Goal: Information Seeking & Learning: Get advice/opinions

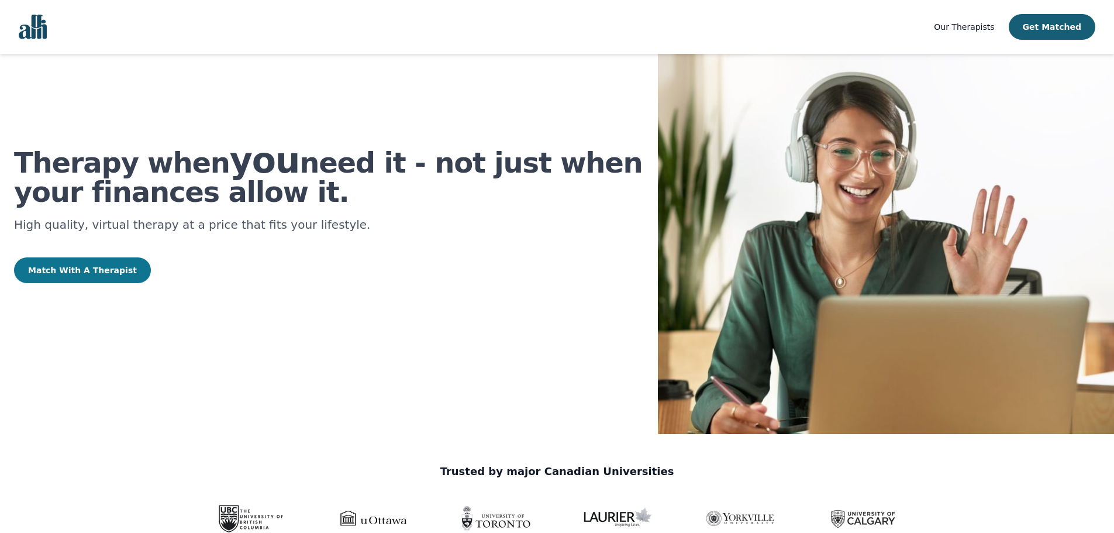
click at [81, 269] on button "Match With A Therapist" at bounding box center [82, 270] width 137 height 26
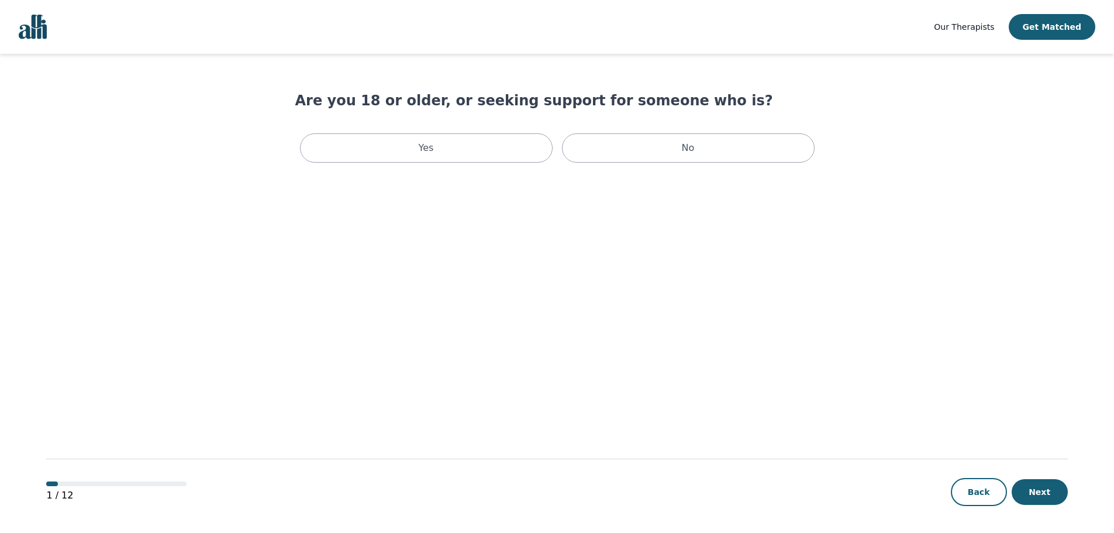
click at [989, 27] on span "Our Therapists" at bounding box center [964, 26] width 60 height 9
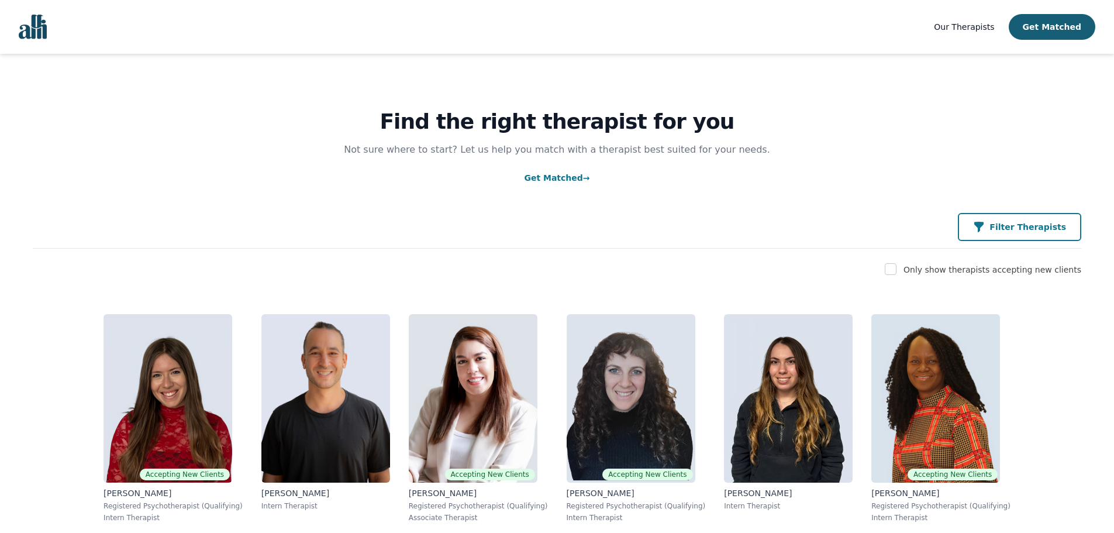
click at [1034, 225] on p "Filter Therapists" at bounding box center [1028, 227] width 77 height 12
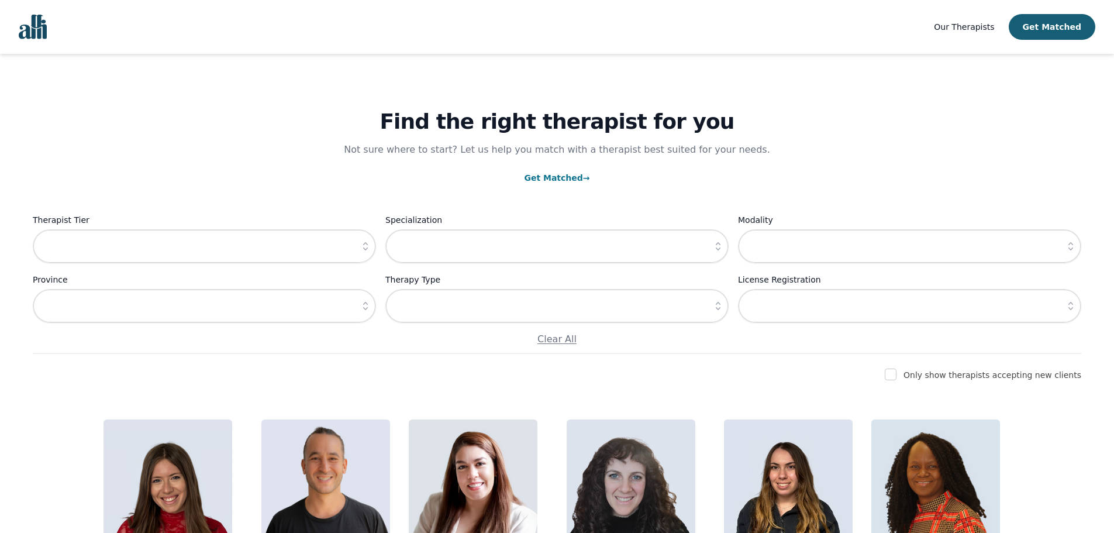
click at [992, 32] on span "Our Therapists" at bounding box center [964, 26] width 60 height 9
click at [989, 25] on span "Our Therapists" at bounding box center [964, 26] width 60 height 9
click at [973, 29] on span "Our Therapists" at bounding box center [964, 26] width 60 height 9
click at [984, 25] on span "Our Therapists" at bounding box center [964, 26] width 60 height 9
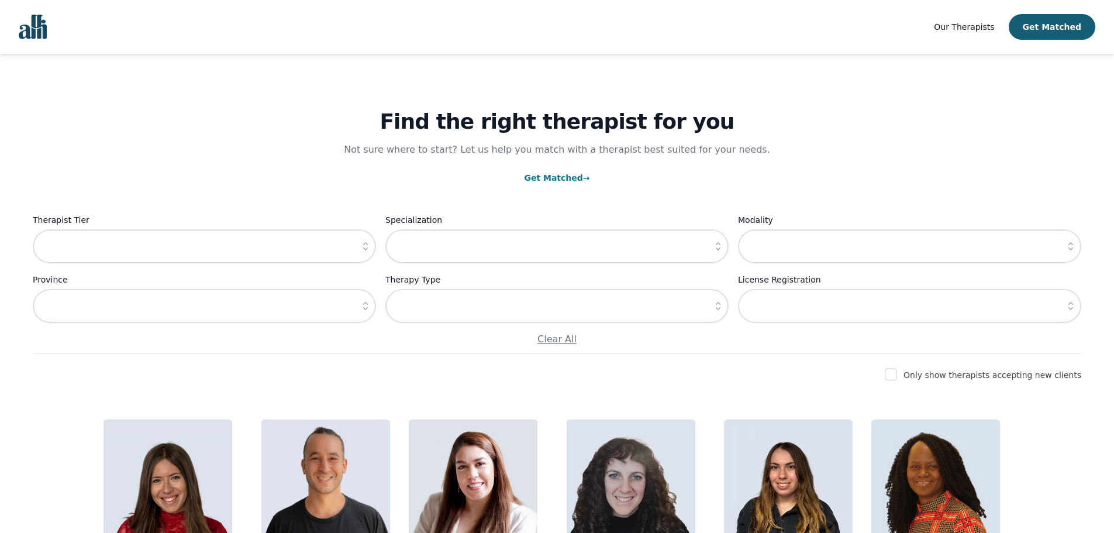
click at [966, 34] on link "Our Therapists" at bounding box center [964, 27] width 60 height 14
click at [38, 28] on img "Global" at bounding box center [33, 27] width 28 height 25
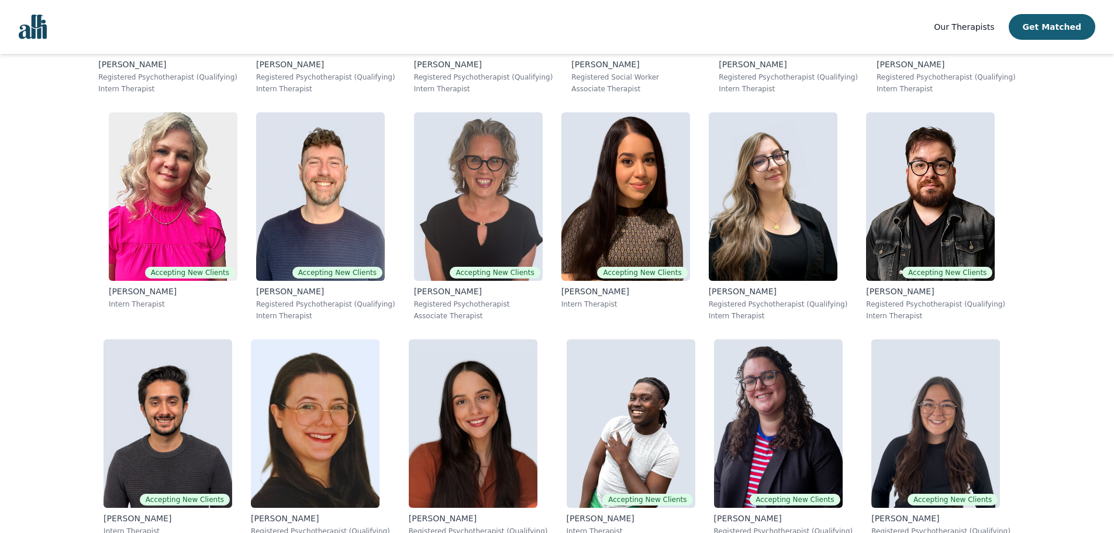
scroll to position [2699, 0]
